Goal: Check status: Check status

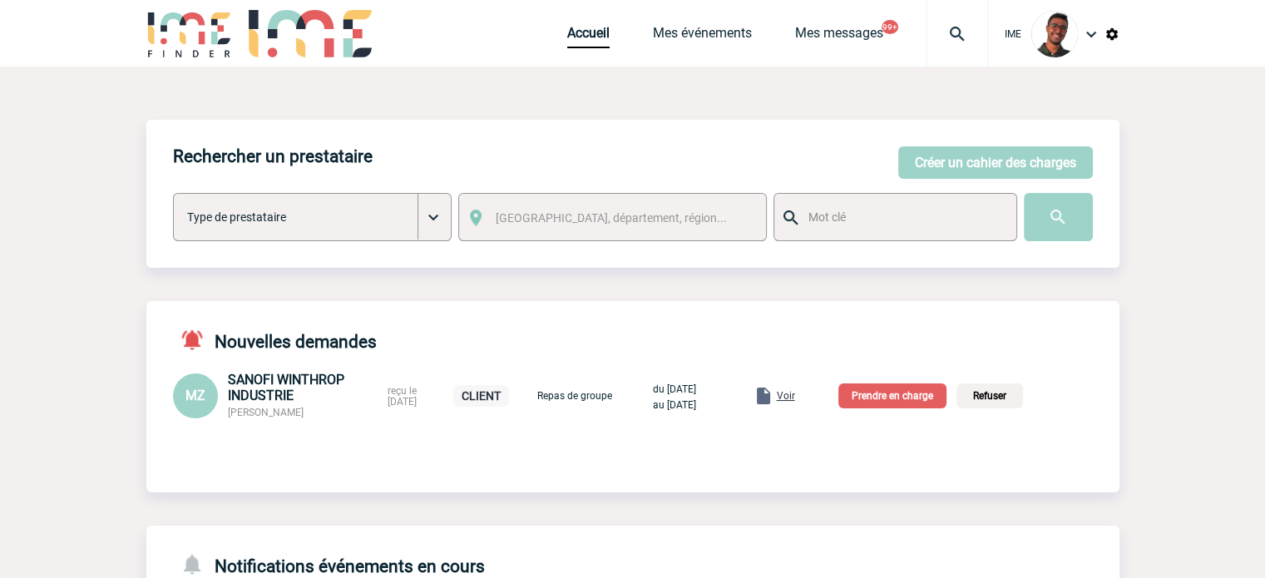
click at [96, 182] on body "IME Accueil Mes événements" at bounding box center [632, 547] width 1265 height 1095
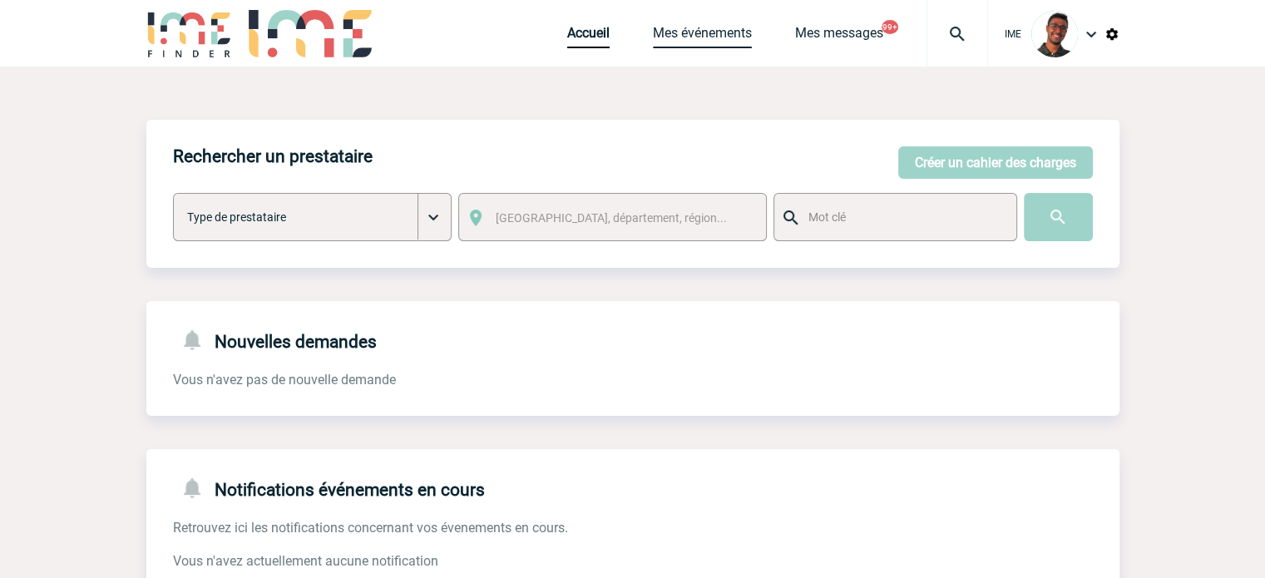
click at [731, 44] on link "Mes événements" at bounding box center [702, 36] width 99 height 23
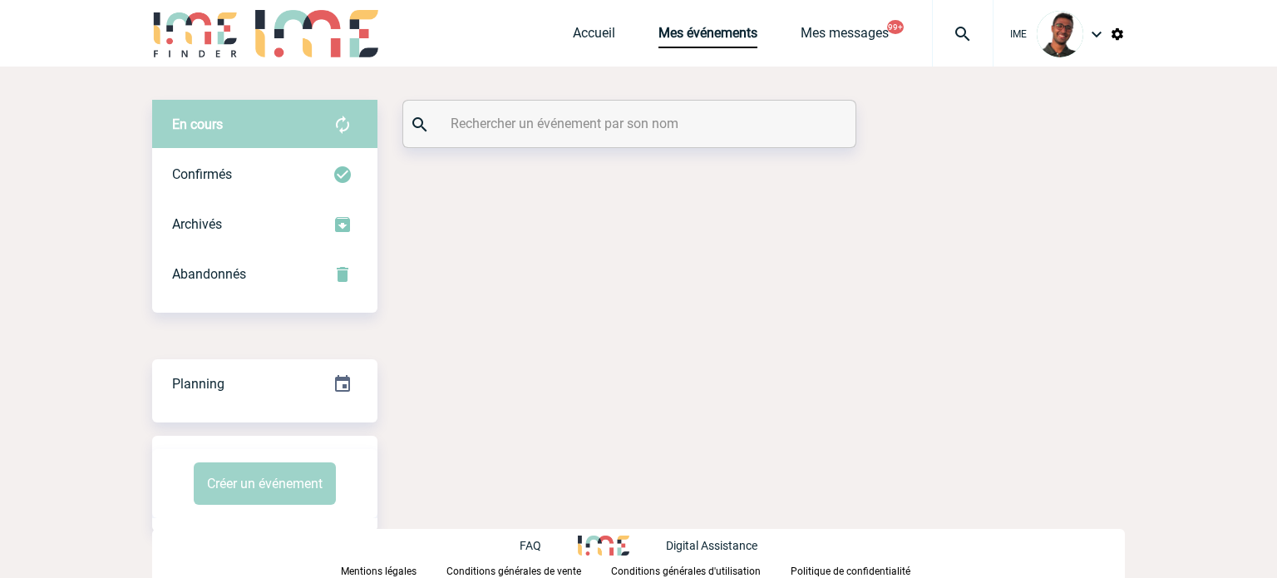
click at [565, 119] on input "text" at bounding box center [631, 123] width 370 height 24
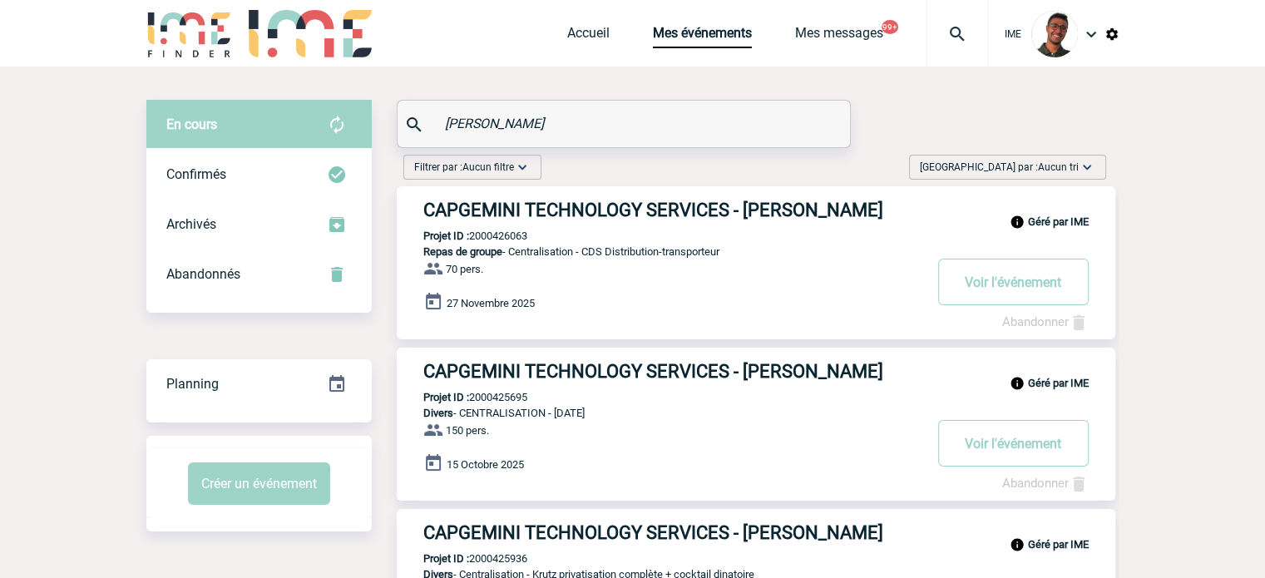
type input "nguyen"
click at [617, 172] on div "Filtrer par : Aucun filtre Aucun filtre Prise de brief Recherche & Sélection Pr…" at bounding box center [755, 171] width 716 height 32
